Goal: Communication & Community: Answer question/provide support

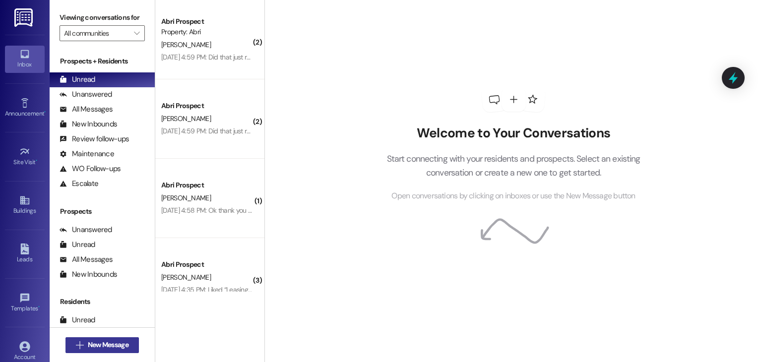
click at [123, 342] on span "New Message" at bounding box center [108, 345] width 41 height 10
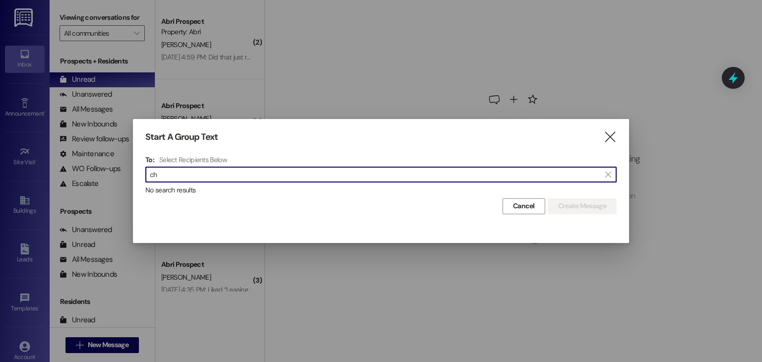
type input "c"
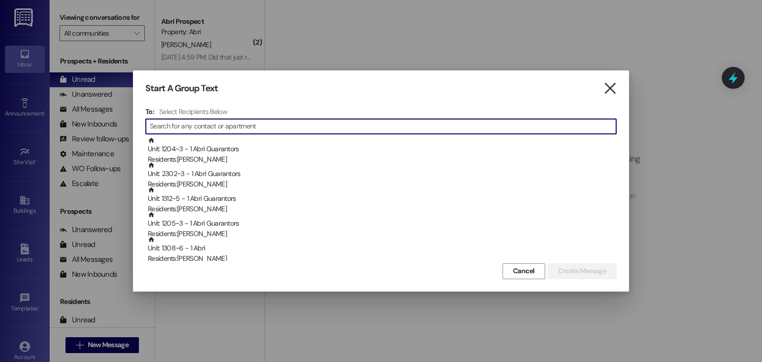
click at [607, 88] on icon "" at bounding box center [609, 88] width 13 height 10
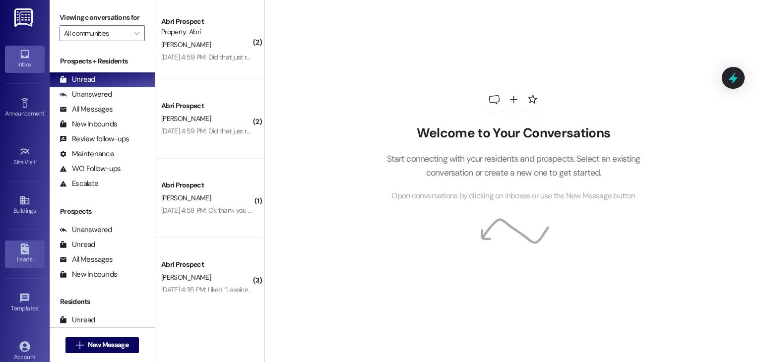
click at [30, 248] on link "Leads" at bounding box center [25, 254] width 40 height 27
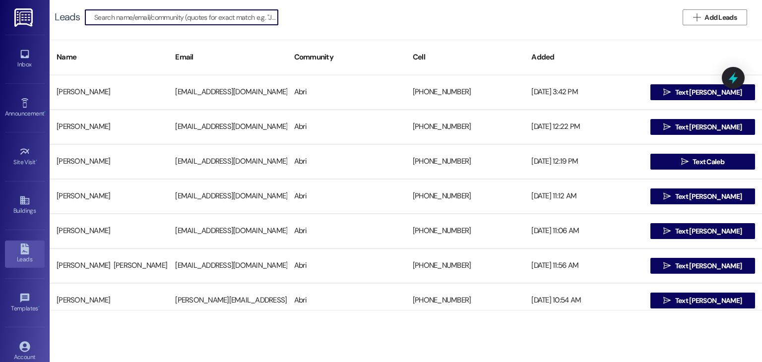
click at [216, 18] on input at bounding box center [186, 17] width 184 height 14
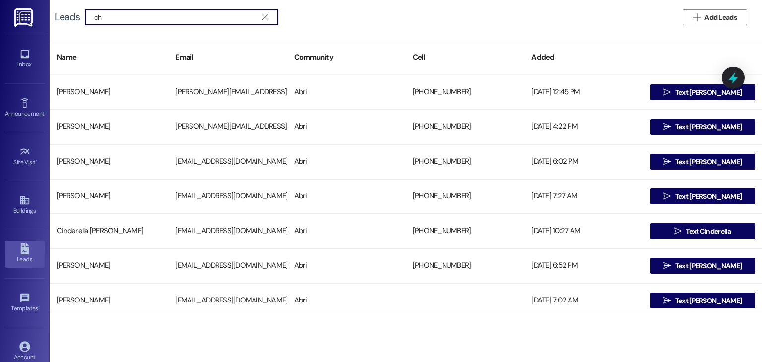
type input "c"
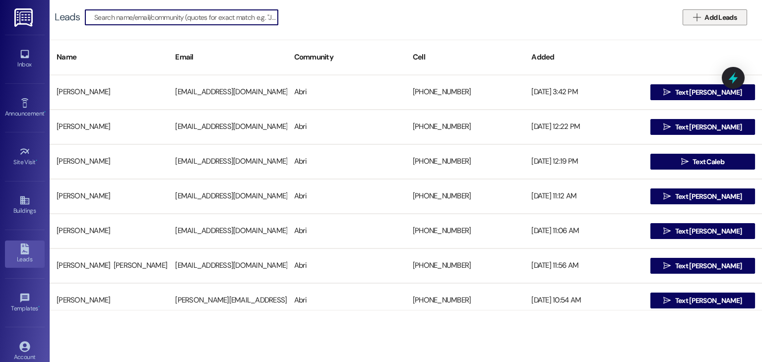
click at [687, 15] on button " Add Leads" at bounding box center [715, 17] width 64 height 16
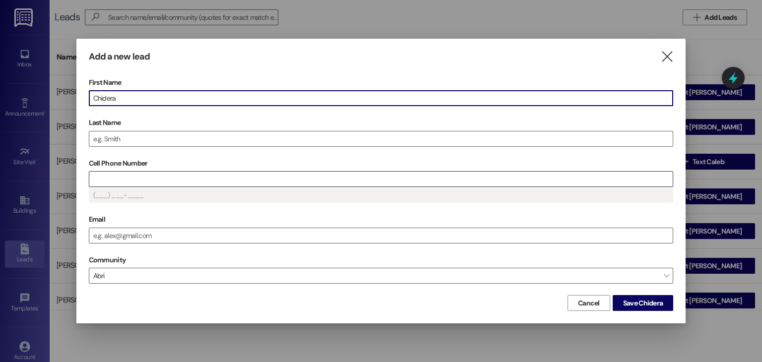
click at [135, 180] on input "Cell Phone Number" at bounding box center [381, 179] width 584 height 15
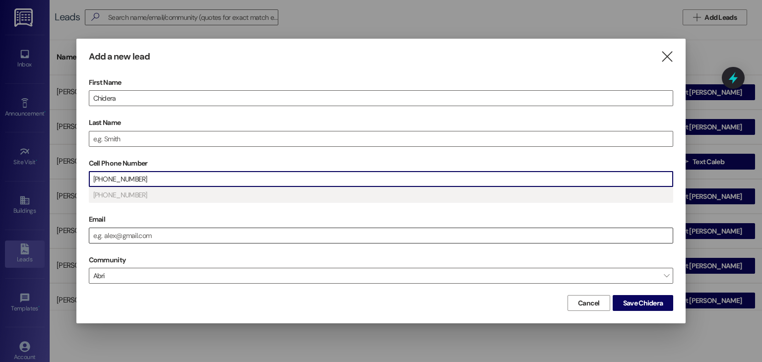
click at [120, 234] on input "Email" at bounding box center [381, 235] width 584 height 15
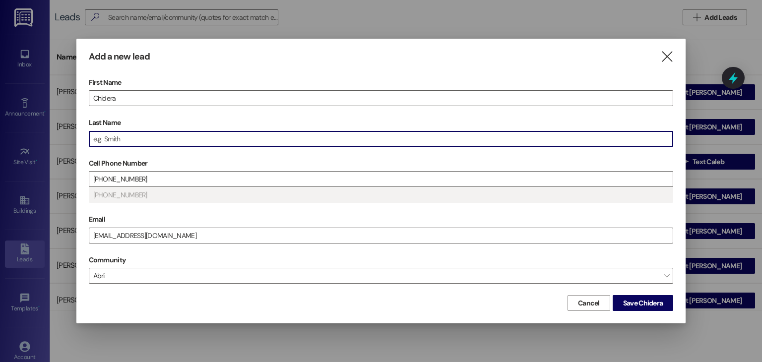
click at [141, 137] on input "Last Name" at bounding box center [381, 138] width 584 height 15
click at [644, 304] on span "Save Chidera" at bounding box center [643, 303] width 40 height 10
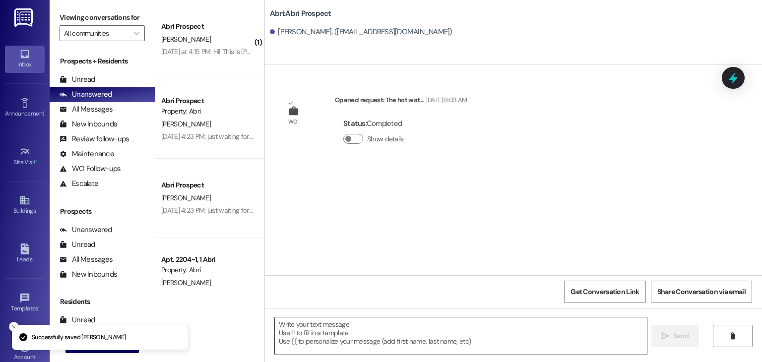
click at [316, 327] on textarea at bounding box center [461, 335] width 372 height 37
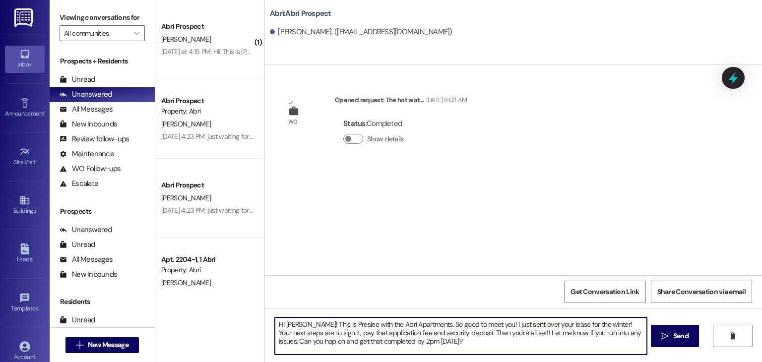
type textarea "Hi [PERSON_NAME]! This is Preslee with the Abri Apartments. So good to meet you…"
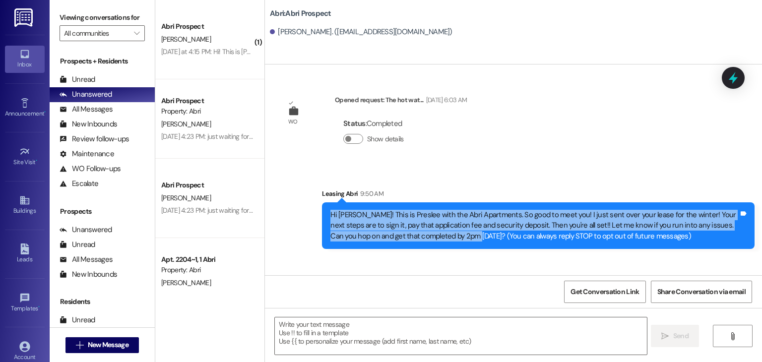
drag, startPoint x: 324, startPoint y: 216, endPoint x: 433, endPoint y: 249, distance: 113.6
click at [433, 249] on div "Sent via SMS Leasing Abri 9:50 AM Hi Chidera! This is Preslee with the Abri Apa…" at bounding box center [537, 218] width 447 height 75
copy div "Hi [PERSON_NAME]! This is Preslee with the Abri Apartments. So good to meet you…"
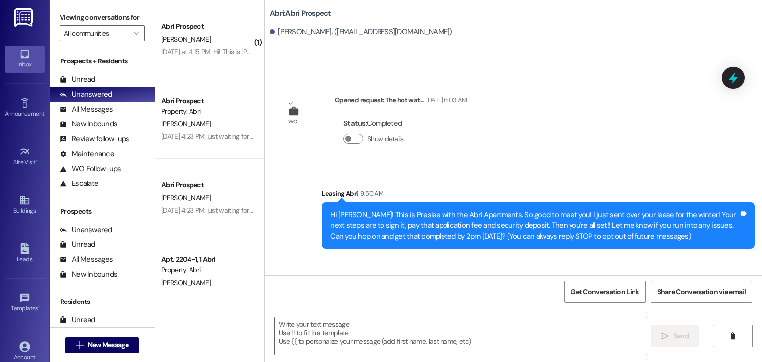
click at [441, 260] on div "WO Opened request: The hot wat... [DATE] 6:03 AM Status : Completed Show detail…" at bounding box center [513, 169] width 497 height 211
click at [91, 344] on span "New Message" at bounding box center [108, 345] width 41 height 10
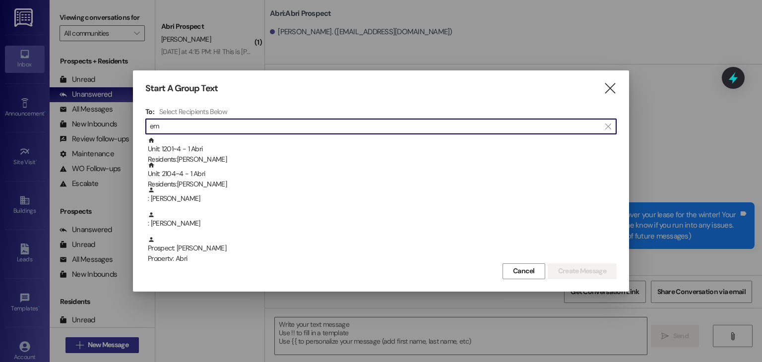
type input "e"
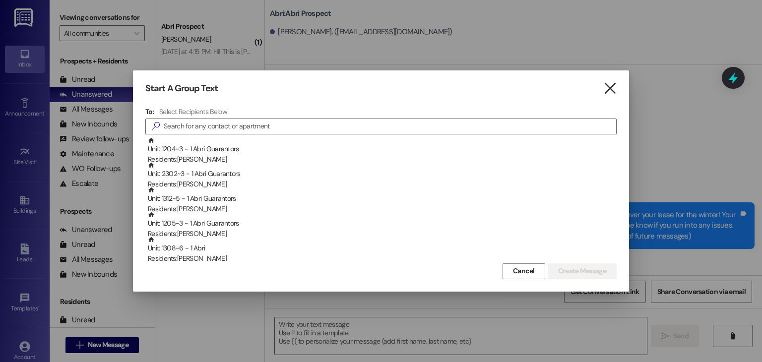
click at [610, 88] on icon "" at bounding box center [609, 88] width 13 height 10
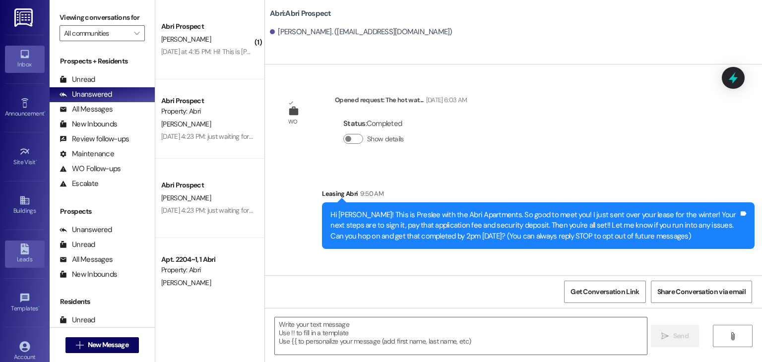
click at [22, 254] on div "Leads" at bounding box center [25, 259] width 50 height 10
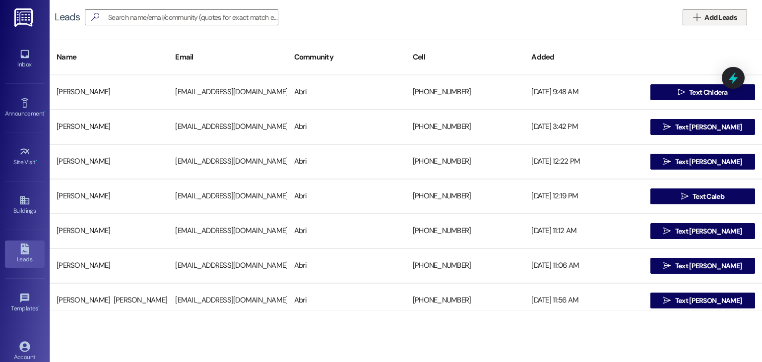
click at [699, 17] on icon "" at bounding box center [696, 17] width 7 height 8
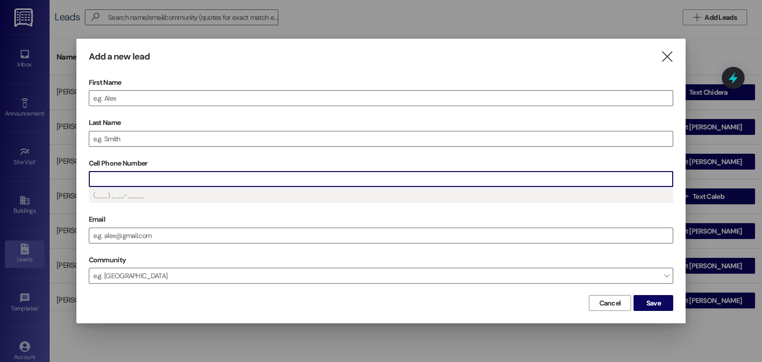
click at [125, 185] on input "Cell Phone Number" at bounding box center [381, 179] width 584 height 15
click at [178, 179] on input "[EMAIL_ADDRESS][DOMAIN_NAME]" at bounding box center [381, 179] width 584 height 15
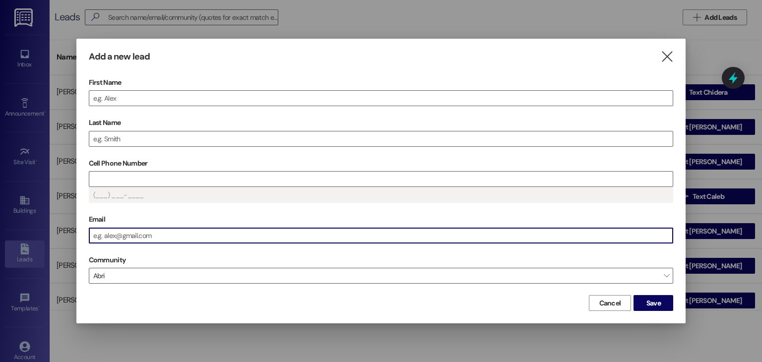
click at [129, 231] on input "Email" at bounding box center [381, 235] width 584 height 15
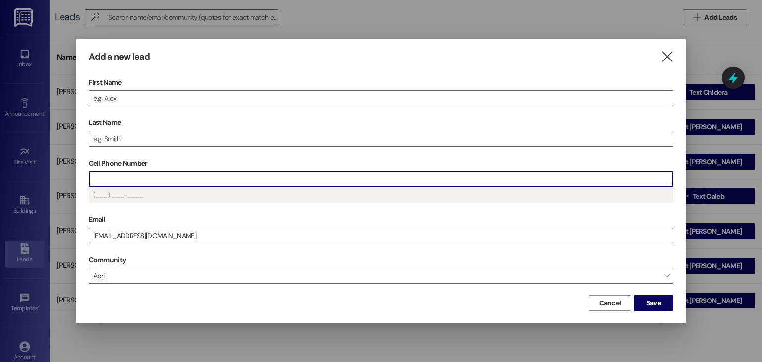
click at [112, 186] on input "Cell Phone Number" at bounding box center [381, 179] width 584 height 15
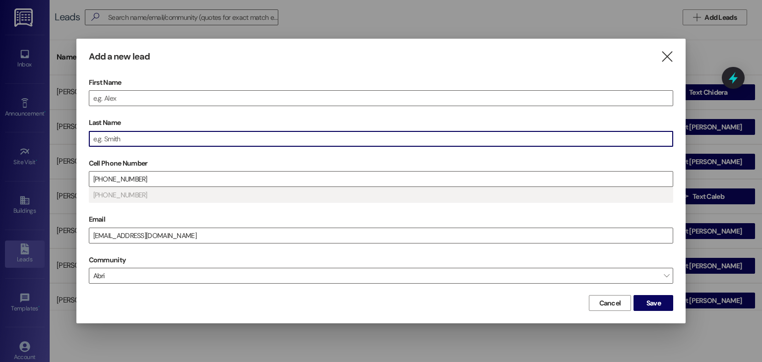
click at [108, 142] on input "Last Name" at bounding box center [381, 138] width 584 height 15
type input "[PHONE_NUMBER]"
click at [120, 98] on input "First Name" at bounding box center [381, 98] width 584 height 15
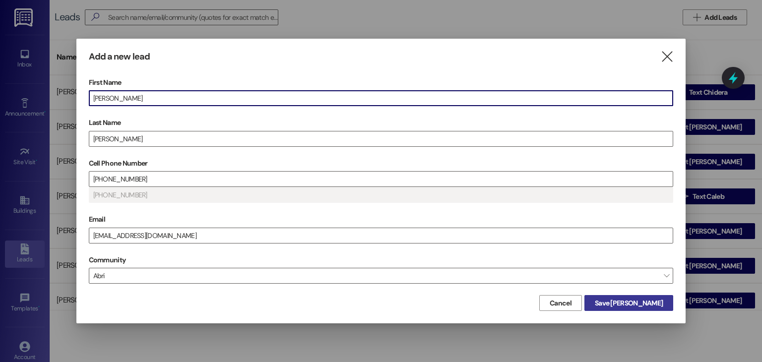
click at [645, 301] on span "Save [PERSON_NAME]" at bounding box center [629, 303] width 68 height 10
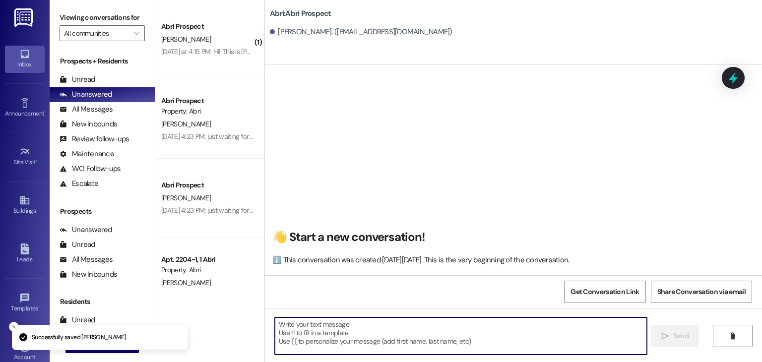
click at [403, 328] on textarea at bounding box center [461, 335] width 372 height 37
paste textarea "Hi [PERSON_NAME]! This is Preslee with the Abri Apartments. So good to meet you…"
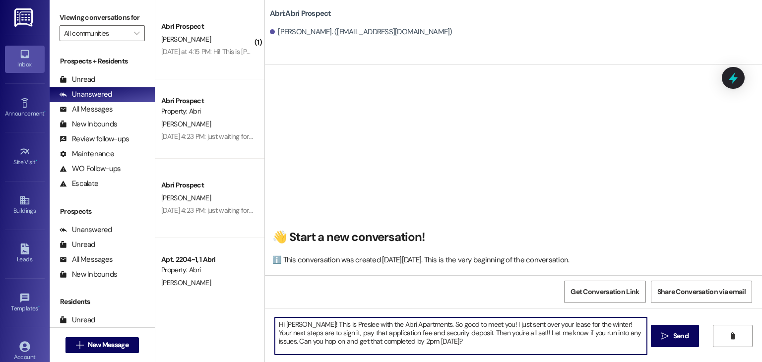
drag, startPoint x: 423, startPoint y: 322, endPoint x: 483, endPoint y: 326, distance: 60.6
click at [483, 326] on textarea "Hi [PERSON_NAME]! This is Preslee with the Abri Apartments. So good to meet you…" at bounding box center [461, 335] width 372 height 37
click at [494, 342] on textarea "Hi [PERSON_NAME]! This is Preslee with the Abri Apartments. So thrilled to have…" at bounding box center [461, 335] width 372 height 37
click at [300, 323] on textarea "Hi [PERSON_NAME]! This is Preslee with the Abri Apartments. So thrilled to have…" at bounding box center [461, 335] width 372 height 37
type textarea "Hi [PERSON_NAME]! This is Preslee with the Abri Apartments. So thrilled to have…"
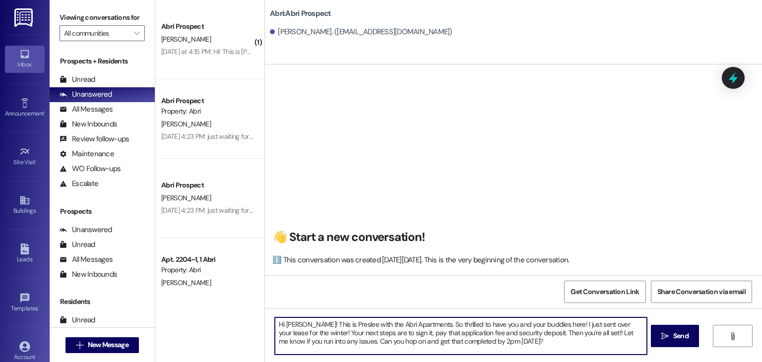
click at [517, 338] on textarea "Hi [PERSON_NAME]! This is Preslee with the Abri Apartments. So thrilled to have…" at bounding box center [461, 335] width 372 height 37
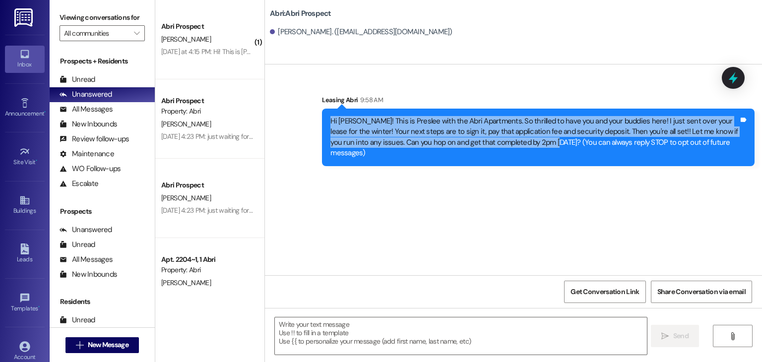
drag, startPoint x: 324, startPoint y: 124, endPoint x: 519, endPoint y: 152, distance: 197.1
click at [519, 152] on div "Hi [PERSON_NAME]! This is Preslee with the Abri Apartments. So thrilled to have…" at bounding box center [538, 138] width 433 height 58
copy div "Hi [PERSON_NAME]! This is Preslee with the Abri Apartments. So thrilled to have…"
click at [517, 179] on div "Sent via SMS Leasing Abri 9:58 AM Hi [PERSON_NAME]! This is Preslee with the Ab…" at bounding box center [513, 169] width 497 height 211
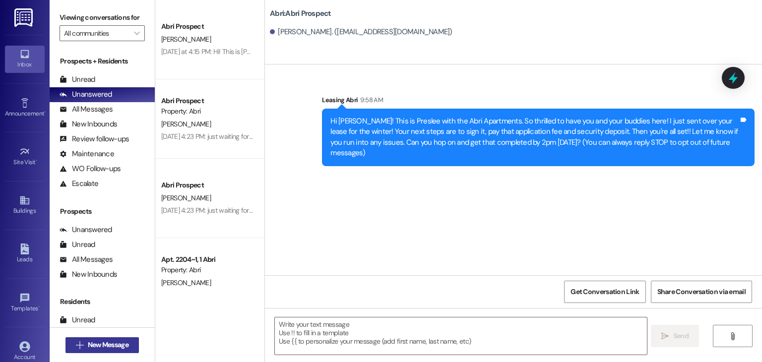
click at [111, 339] on button " New Message" at bounding box center [101, 345] width 73 height 16
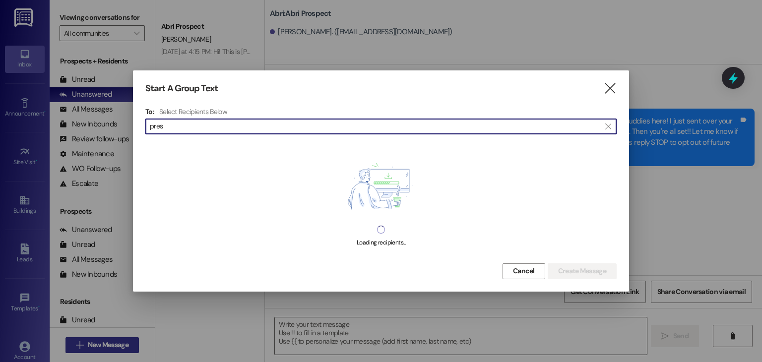
type input "[DEMOGRAPHIC_DATA]"
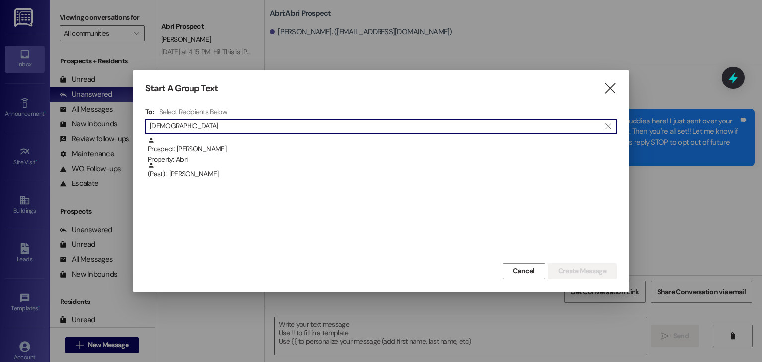
click at [176, 121] on input "[DEMOGRAPHIC_DATA]" at bounding box center [375, 127] width 450 height 14
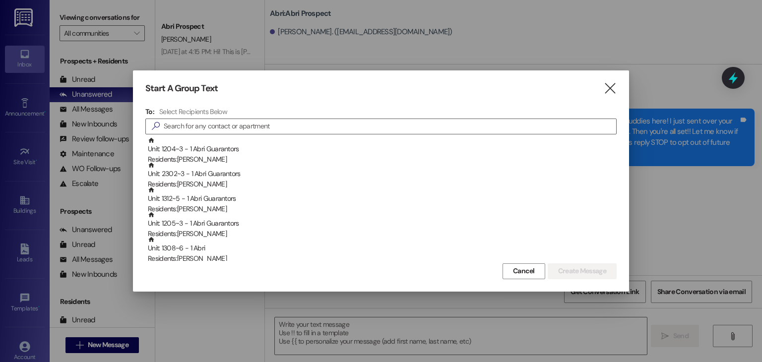
click at [602, 89] on div "Start A Group Text " at bounding box center [380, 88] width 471 height 11
click at [605, 90] on icon "" at bounding box center [609, 88] width 13 height 10
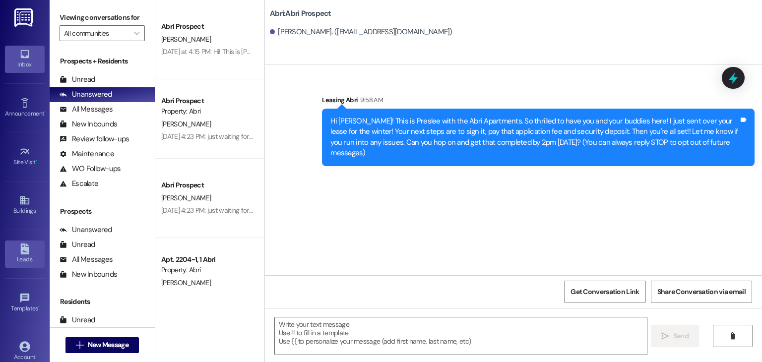
click at [22, 241] on link "Leads" at bounding box center [25, 254] width 40 height 27
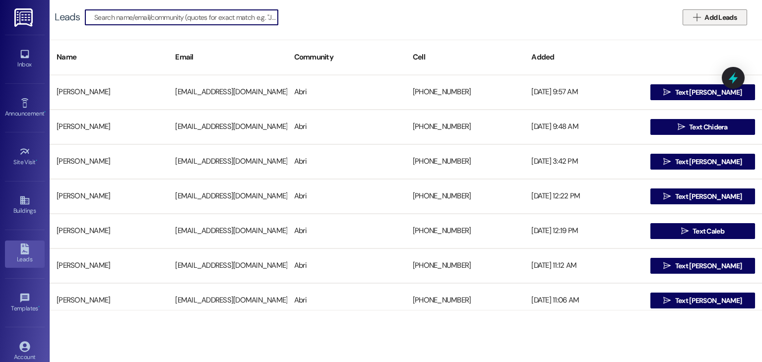
click at [704, 11] on button " Add Leads" at bounding box center [715, 17] width 64 height 16
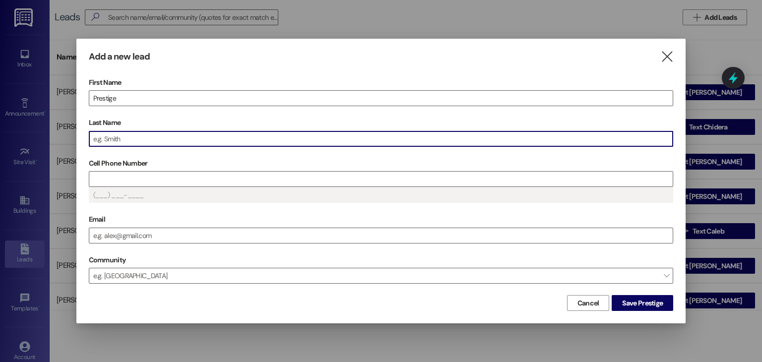
click at [185, 136] on input "Last Name" at bounding box center [381, 138] width 584 height 15
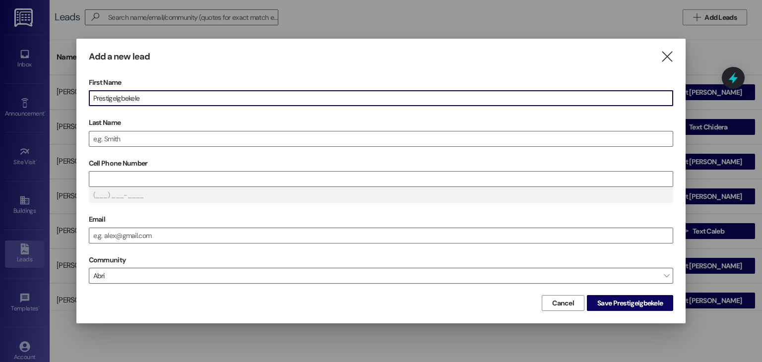
drag, startPoint x: 163, startPoint y: 101, endPoint x: 115, endPoint y: 94, distance: 48.1
click at [115, 94] on input "PrestigeIgbekele" at bounding box center [381, 98] width 584 height 15
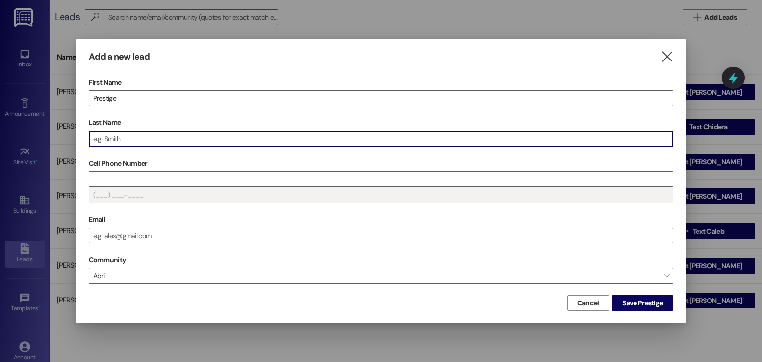
click at [107, 144] on input "Last Name" at bounding box center [381, 138] width 584 height 15
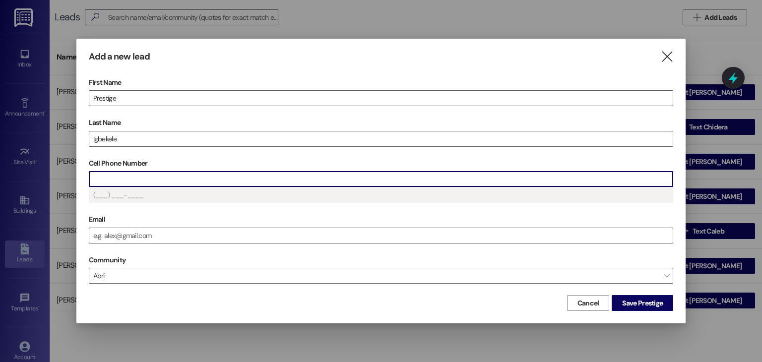
click at [149, 183] on input "Cell Phone Number" at bounding box center [381, 179] width 584 height 15
click at [133, 238] on input "Email" at bounding box center [381, 235] width 584 height 15
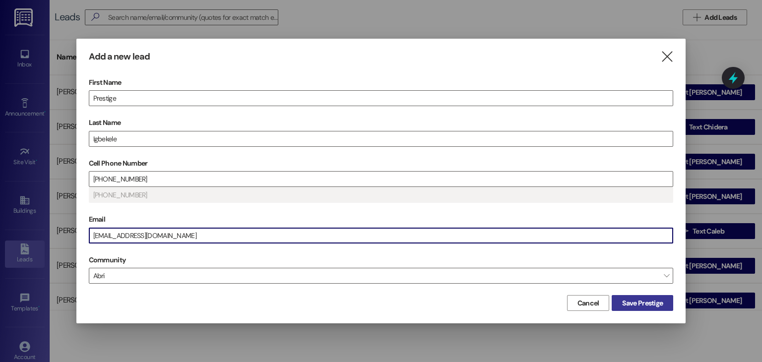
click at [636, 302] on span "Save Prestige" at bounding box center [642, 303] width 41 height 10
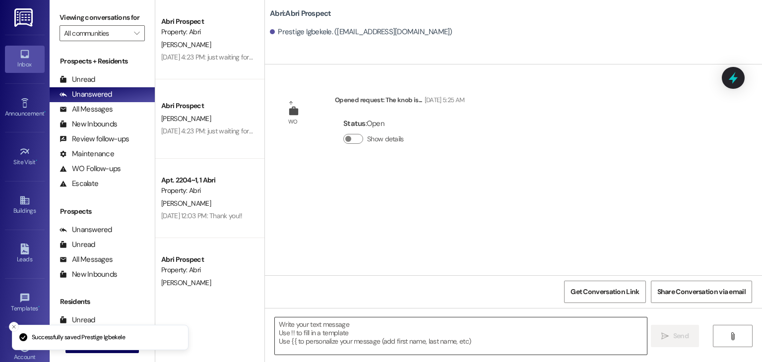
click at [323, 330] on textarea at bounding box center [461, 335] width 372 height 37
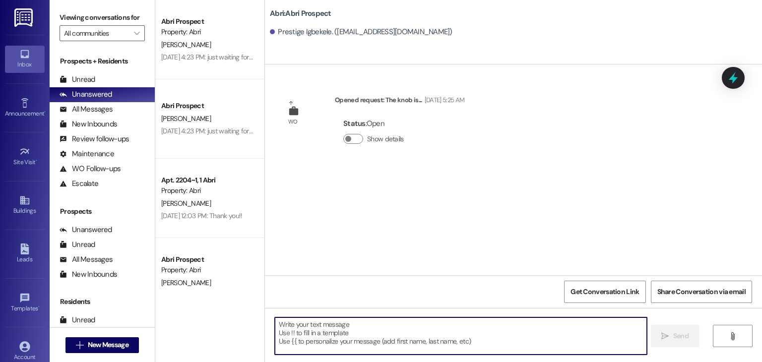
paste textarea "Hi [PERSON_NAME]! This is Preslee with the Abri Apartments. So thrilled to have…"
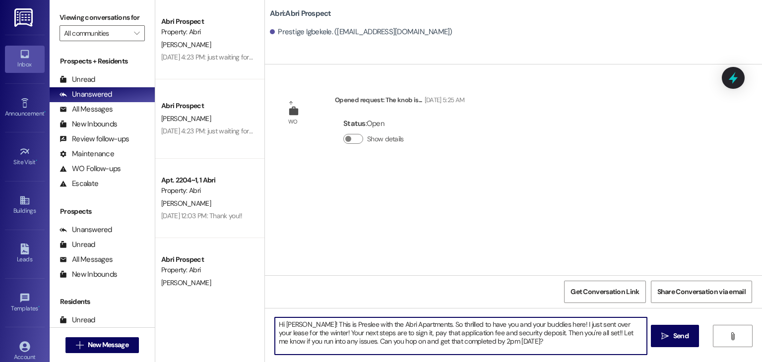
click at [312, 327] on textarea "Hi [PERSON_NAME]! This is Preslee with the Abri Apartments. So thrilled to have…" at bounding box center [461, 335] width 372 height 37
click at [385, 333] on textarea "Hi Prestige! This is Preslee with the Abri Apartments. So thrilled to have you …" at bounding box center [461, 335] width 372 height 37
drag, startPoint x: 400, startPoint y: 333, endPoint x: 470, endPoint y: 333, distance: 69.9
click at [470, 333] on textarea "Hi Prestige! This is Preslee with the Abri Apartments. So thrilled to have you …" at bounding box center [461, 335] width 372 height 37
click at [391, 334] on textarea "Hi Prestige! This is Preslee with the Abri Apartments. So thrilled to have you …" at bounding box center [461, 335] width 372 height 37
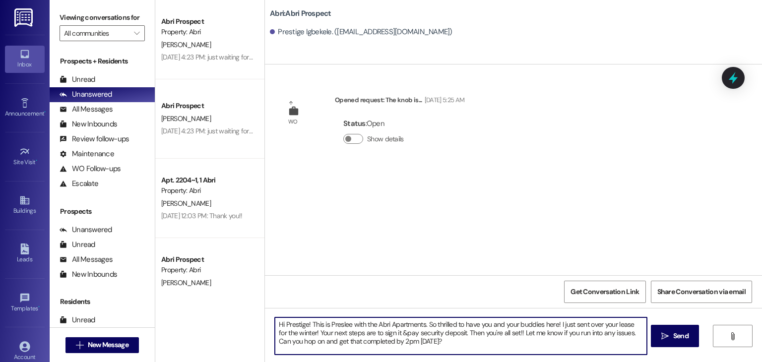
type textarea "Hi Prestige! This is Preslee with the Abri Apartments. So thrilled to have you …"
click at [466, 344] on textarea "Hi Prestige! This is Preslee with the Abri Apartments. So thrilled to have you …" at bounding box center [461, 335] width 372 height 37
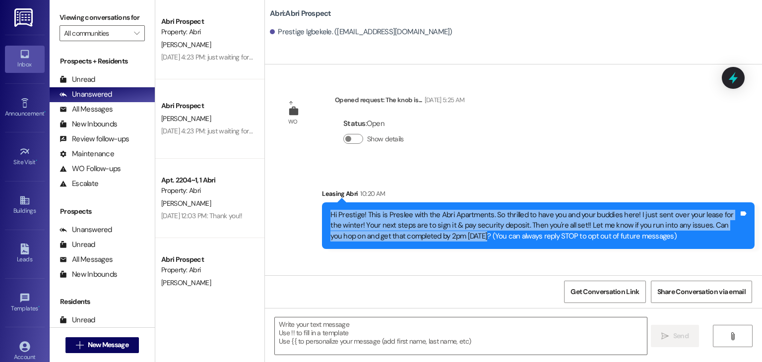
drag, startPoint x: 325, startPoint y: 216, endPoint x: 445, endPoint y: 236, distance: 121.7
click at [445, 236] on div "Hi Prestige! This is Preslee with the Abri Apartments. So thrilled to have you …" at bounding box center [534, 226] width 408 height 32
copy div "Hi Prestige! This is Preslee with the Abri Apartments. So thrilled to have you …"
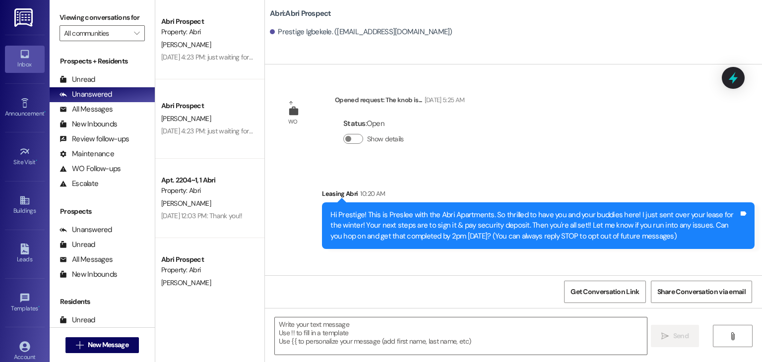
click at [419, 131] on div "Status : Open Show details" at bounding box center [399, 134] width 129 height 50
click at [107, 352] on button " New Message" at bounding box center [101, 345] width 73 height 16
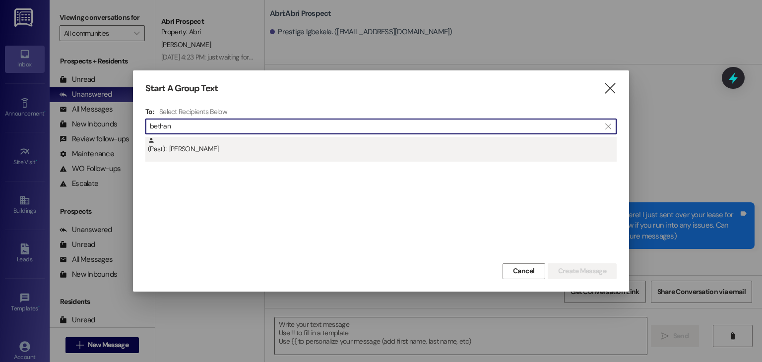
type input "bethan"
click at [295, 149] on div "(Past) : [PERSON_NAME]" at bounding box center [382, 145] width 469 height 17
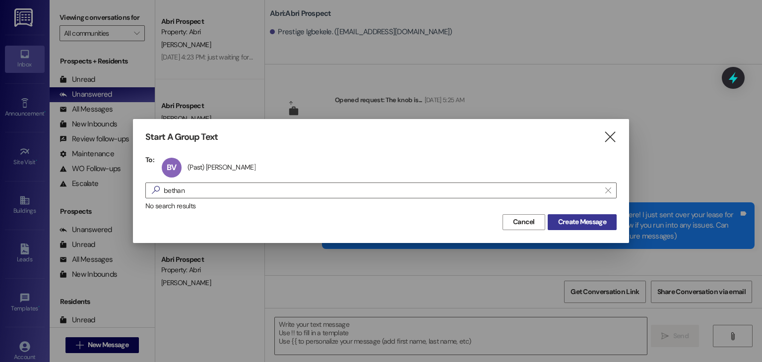
click at [575, 225] on span "Create Message" at bounding box center [582, 222] width 48 height 10
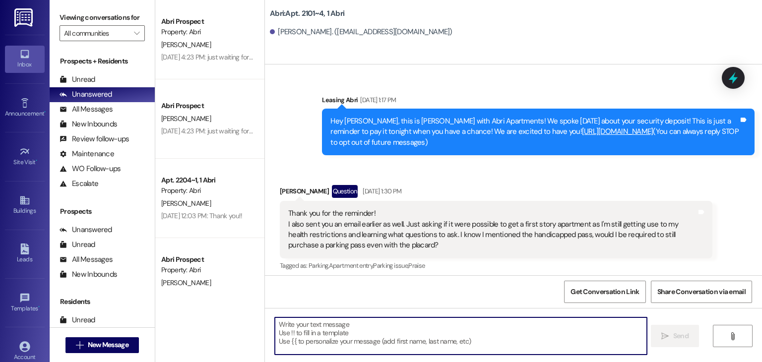
click at [392, 332] on textarea at bounding box center [461, 335] width 372 height 37
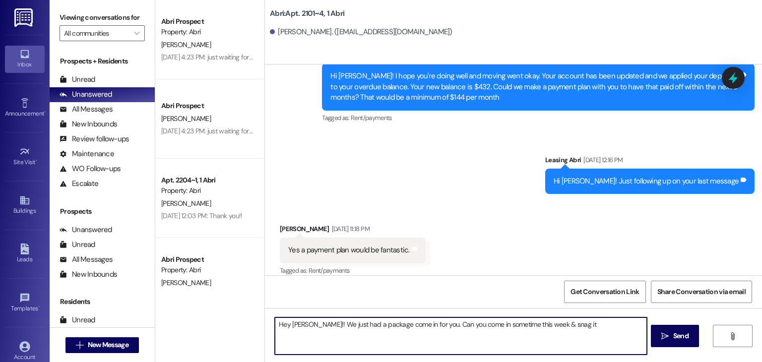
type textarea "Hey [PERSON_NAME]!! We just had a package come in for you. Can you come in some…"
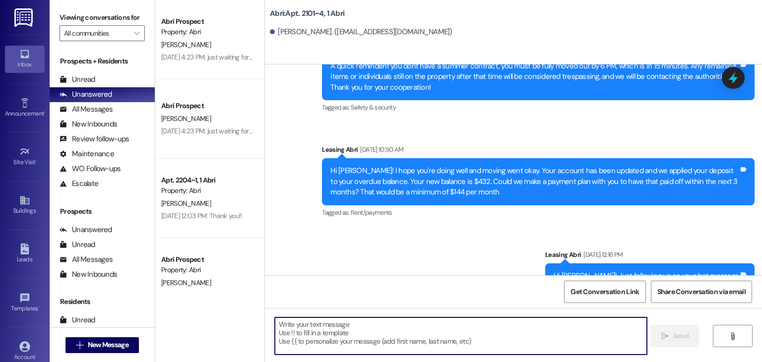
scroll to position [27313, 0]
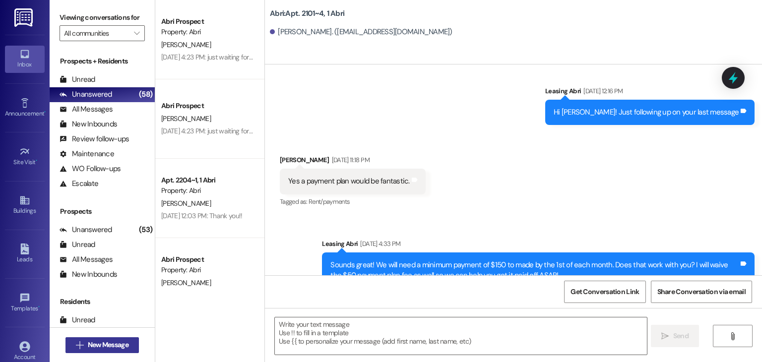
click at [115, 349] on span "New Message" at bounding box center [108, 345] width 41 height 10
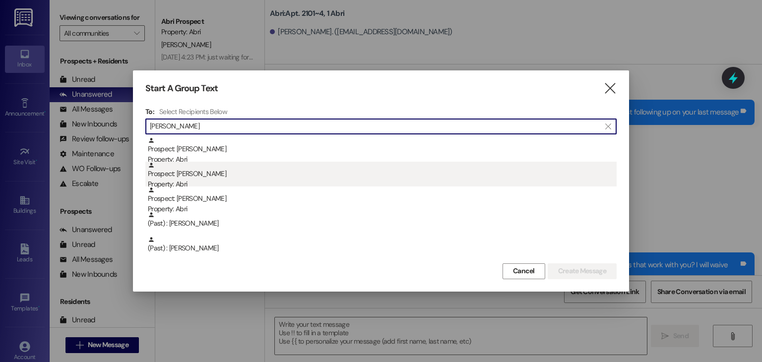
type input "[PERSON_NAME]"
click at [208, 181] on div "Property: Abri" at bounding box center [382, 184] width 469 height 10
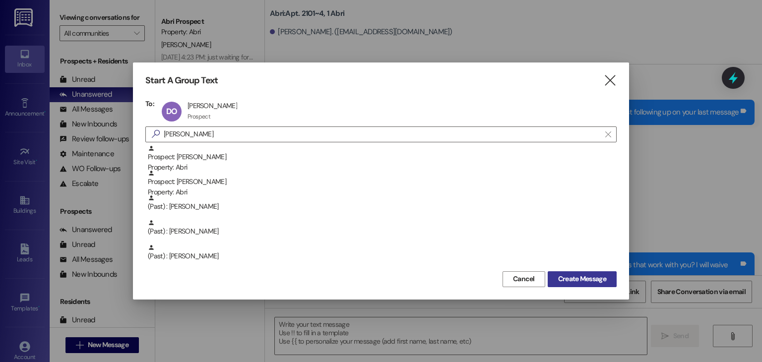
click at [558, 278] on span "Create Message" at bounding box center [582, 279] width 48 height 10
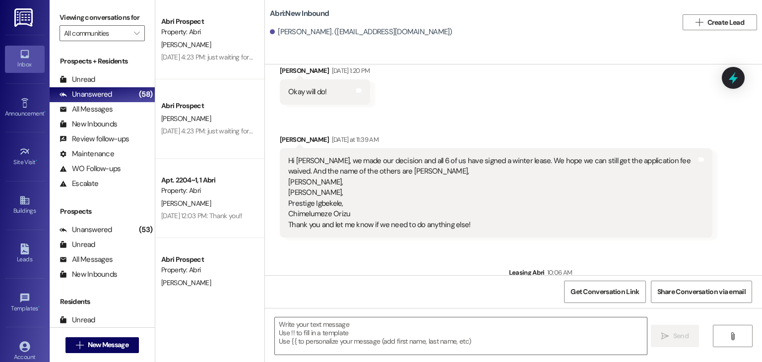
scroll to position [1323, 0]
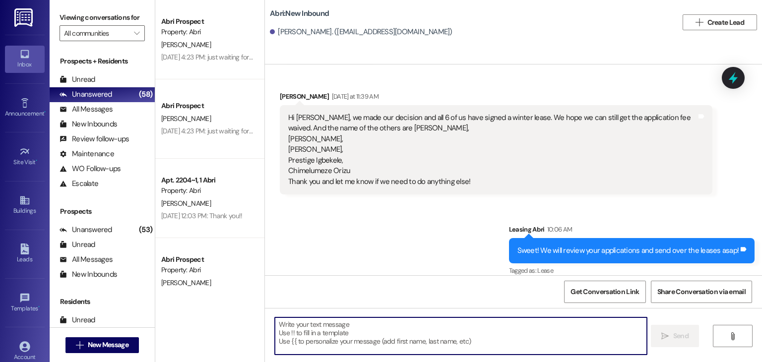
click at [303, 318] on textarea at bounding box center [461, 335] width 372 height 37
paste textarea "Hi Prestige! This is Preslee with the Abri Apartments. So thrilled to have you …"
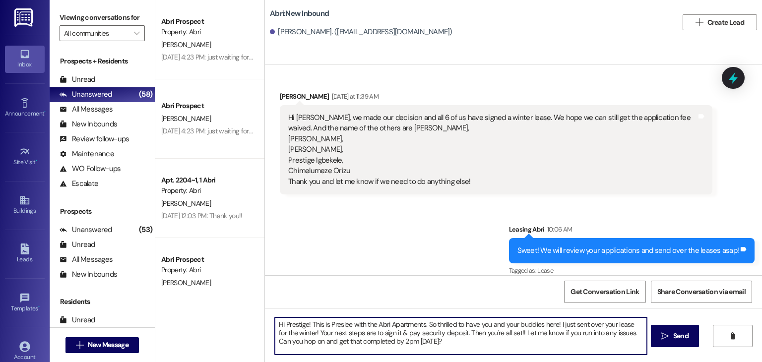
click at [304, 323] on textarea "Hi Prestige! This is Preslee with the Abri Apartments. So thrilled to have you …" at bounding box center [461, 335] width 372 height 37
drag, startPoint x: 417, startPoint y: 323, endPoint x: 300, endPoint y: 322, distance: 117.1
click at [300, 322] on textarea "Hi [PERSON_NAME]! This is Preslee with the Abri Apartments. So thrilled to have…" at bounding box center [461, 335] width 372 height 37
type textarea "Hi [PERSON_NAME]! So thrilled to have you and your buddies here! I just sent ov…"
click at [332, 344] on textarea "Hi [PERSON_NAME]! So thrilled to have you and your buddies here! I just sent ov…" at bounding box center [461, 335] width 372 height 37
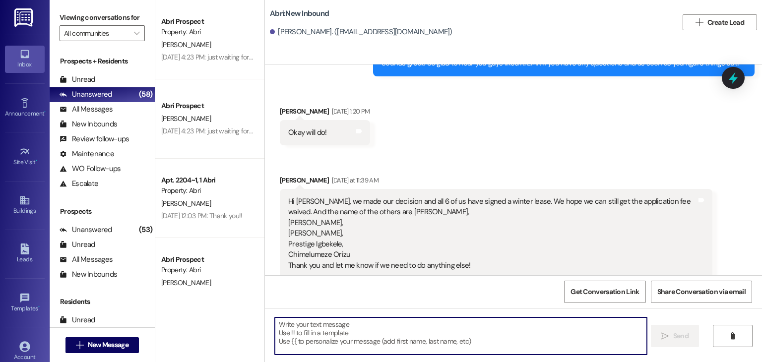
scroll to position [1403, 0]
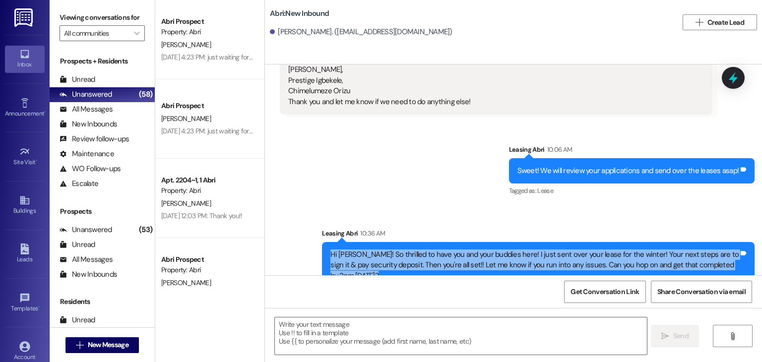
drag, startPoint x: 321, startPoint y: 242, endPoint x: 748, endPoint y: 265, distance: 427.2
click at [748, 265] on div "Hi [PERSON_NAME]! So thrilled to have you and your buddies here! I just sent ov…" at bounding box center [538, 265] width 433 height 47
copy div "Hi [PERSON_NAME]! So thrilled to have you and your buddies here! I just sent ov…"
click at [742, 270] on div "Sent via SMS Leasing Abri 10:36 AM Hi [PERSON_NAME]! So thrilled to have you an…" at bounding box center [537, 258] width 447 height 75
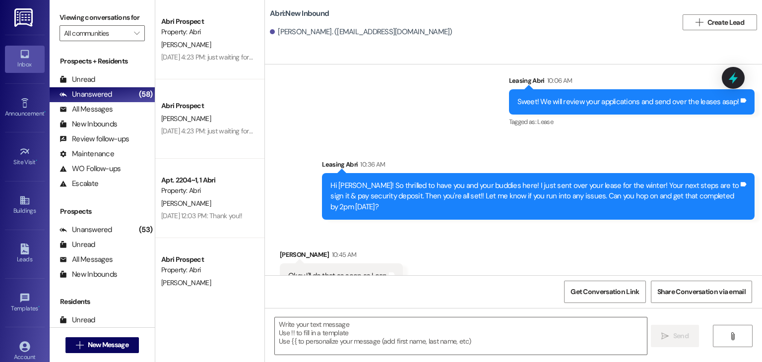
scroll to position [1472, 0]
click at [108, 341] on span "New Message" at bounding box center [108, 345] width 41 height 10
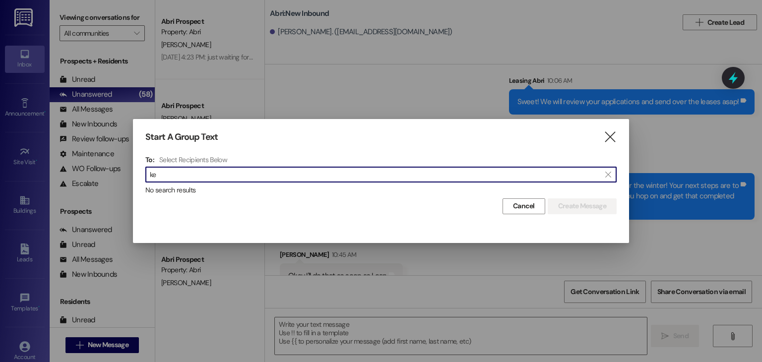
type input "k"
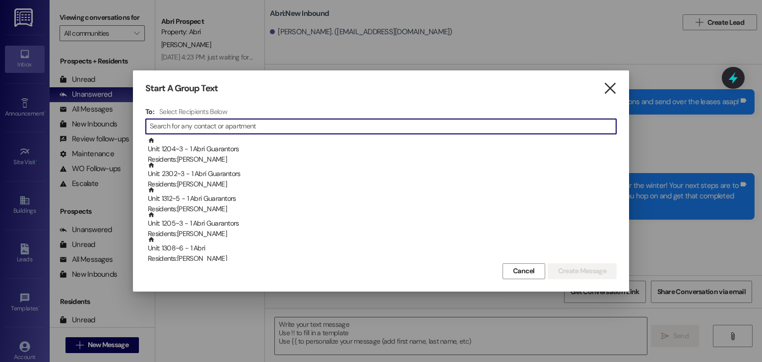
click at [616, 89] on icon "" at bounding box center [609, 88] width 13 height 10
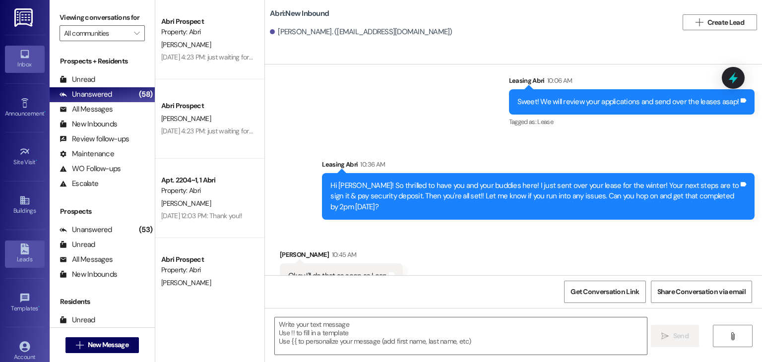
click at [24, 254] on div "Leads" at bounding box center [25, 259] width 50 height 10
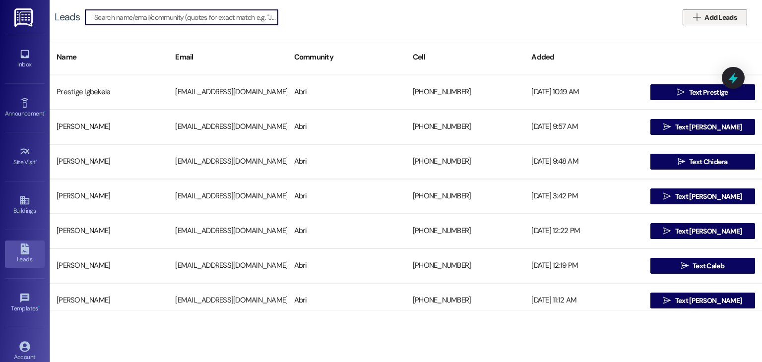
click at [718, 14] on span "Add Leads" at bounding box center [720, 17] width 32 height 10
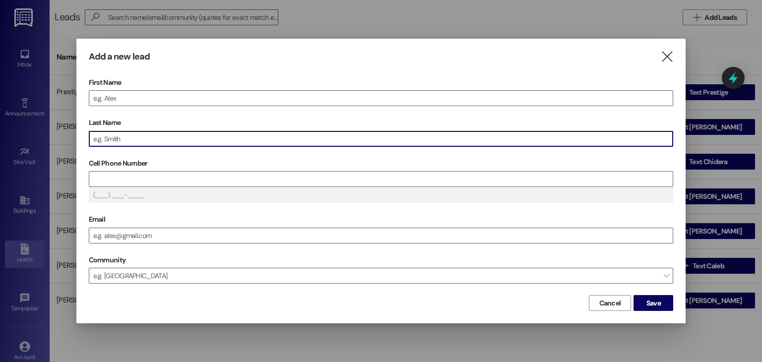
click at [185, 144] on input "Last Name" at bounding box center [381, 138] width 584 height 15
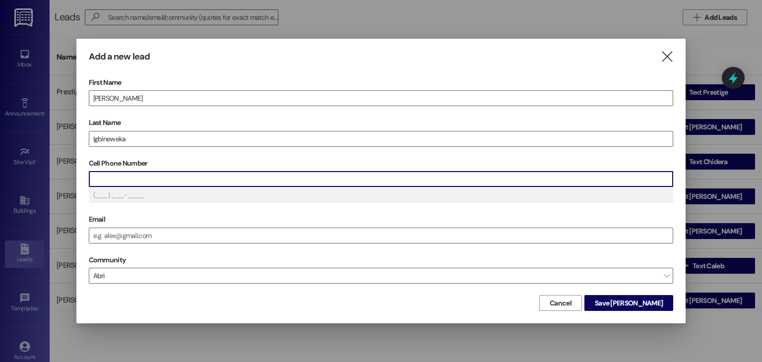
click at [124, 178] on input "Cell Phone Number" at bounding box center [381, 179] width 584 height 15
click at [131, 232] on input "Email" at bounding box center [381, 235] width 584 height 15
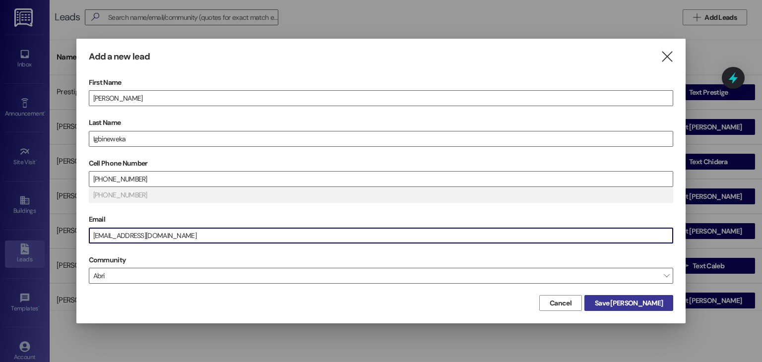
click at [663, 307] on span "Save [PERSON_NAME]" at bounding box center [629, 303] width 72 height 10
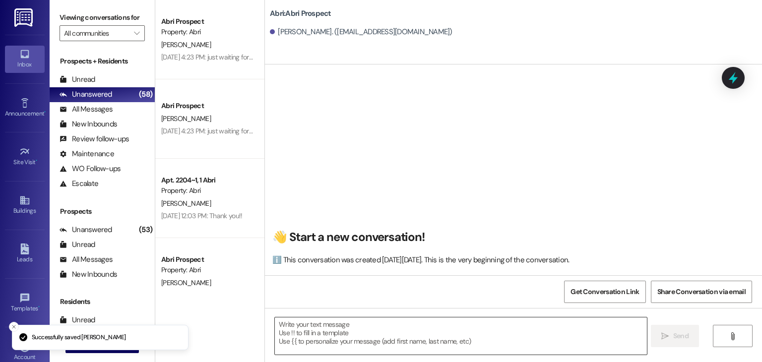
click at [292, 328] on textarea at bounding box center [461, 335] width 372 height 37
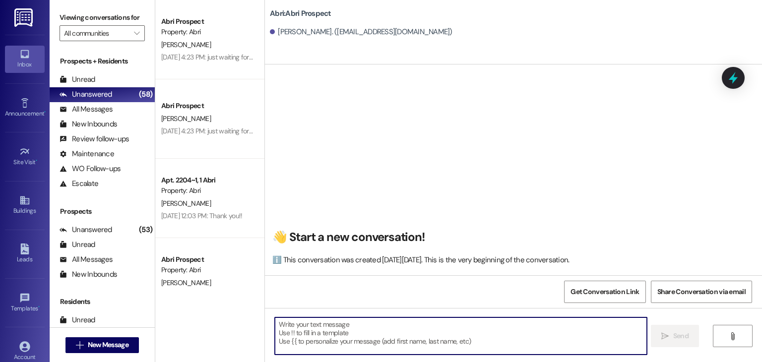
paste textarea "Hi [PERSON_NAME]! So thrilled to have you and your buddies here! I just sent ov…"
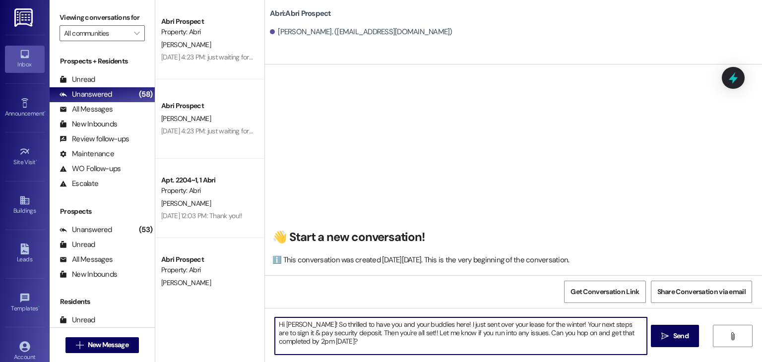
click at [296, 323] on textarea "Hi [PERSON_NAME]! So thrilled to have you and your buddies here! I just sent ov…" at bounding box center [461, 335] width 372 height 37
type textarea "Hi [PERSON_NAME]! So thrilled to have you and your buddies here! I just sent ov…"
click at [320, 344] on textarea "Hi [PERSON_NAME]! So thrilled to have you and your buddies here! I just sent ov…" at bounding box center [461, 335] width 372 height 37
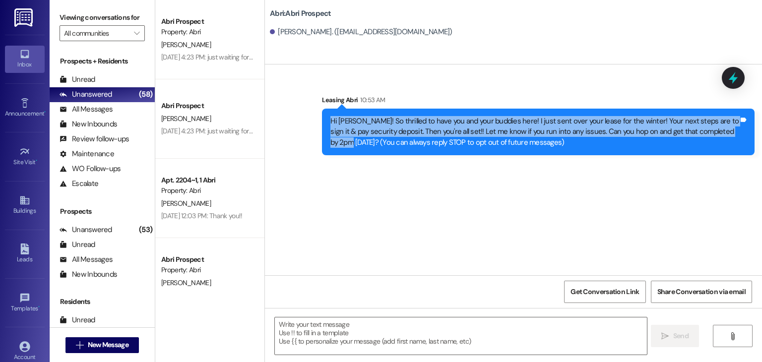
drag, startPoint x: 323, startPoint y: 121, endPoint x: 734, endPoint y: 135, distance: 410.5
click at [734, 135] on div "Hi [PERSON_NAME]! So thrilled to have you and your buddies here! I just sent ov…" at bounding box center [534, 132] width 410 height 32
copy div "Hi [PERSON_NAME]! So thrilled to have you and your buddies here! I just sent ov…"
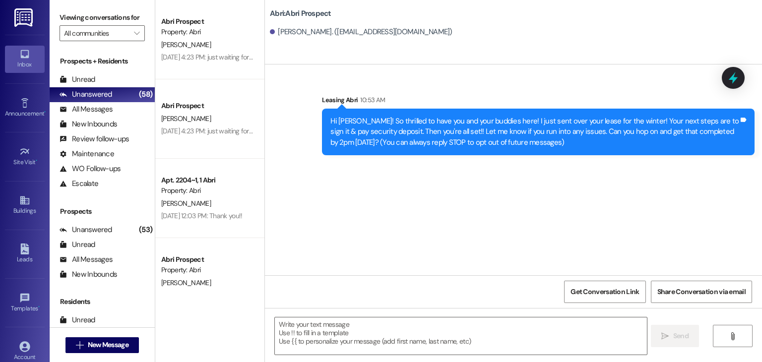
click at [720, 151] on div "Hi [PERSON_NAME]! So thrilled to have you and your buddies here! I just sent ov…" at bounding box center [538, 132] width 433 height 47
